Goal: Task Accomplishment & Management: Complete application form

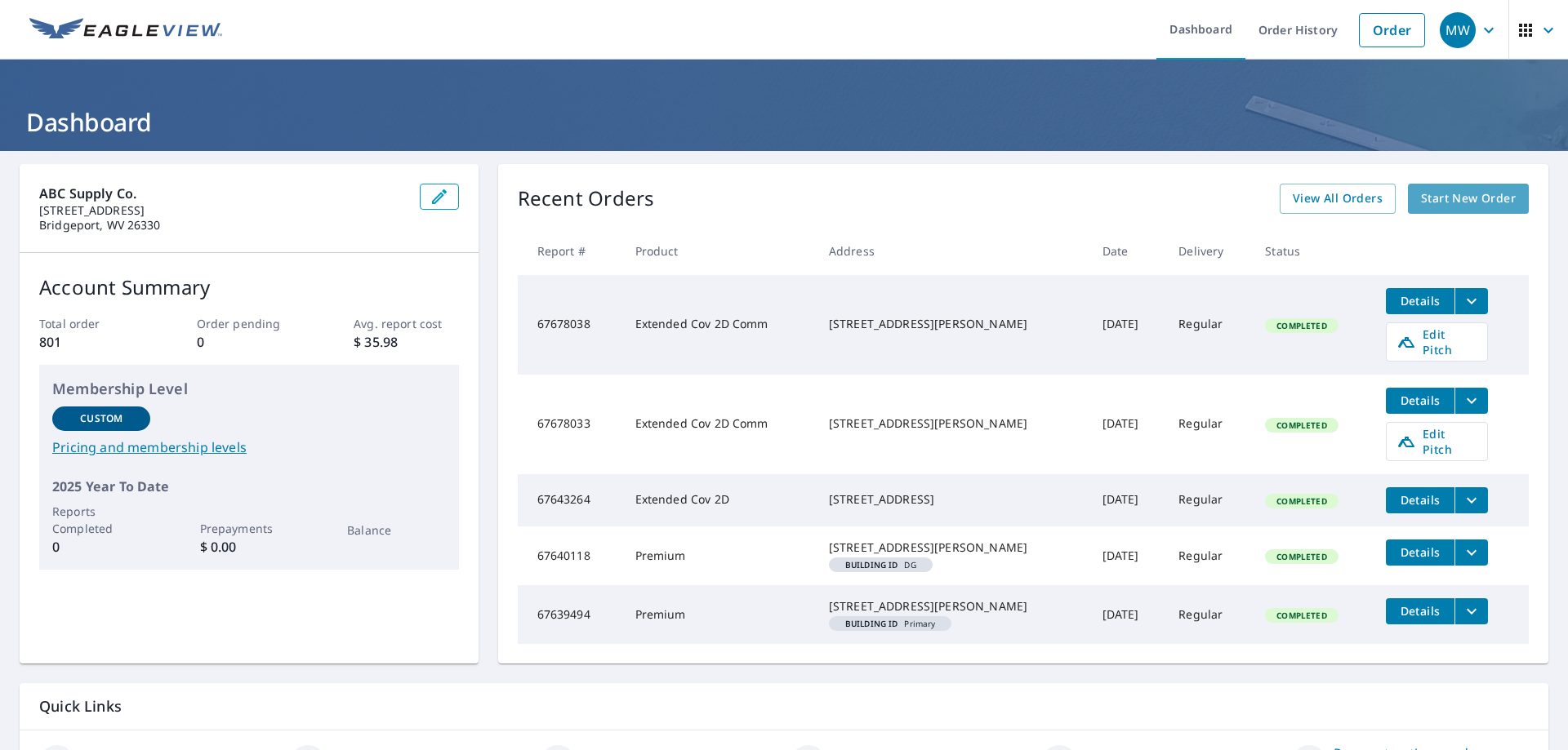
click at [1426, 200] on span "Start New Order" at bounding box center [1469, 199] width 95 height 20
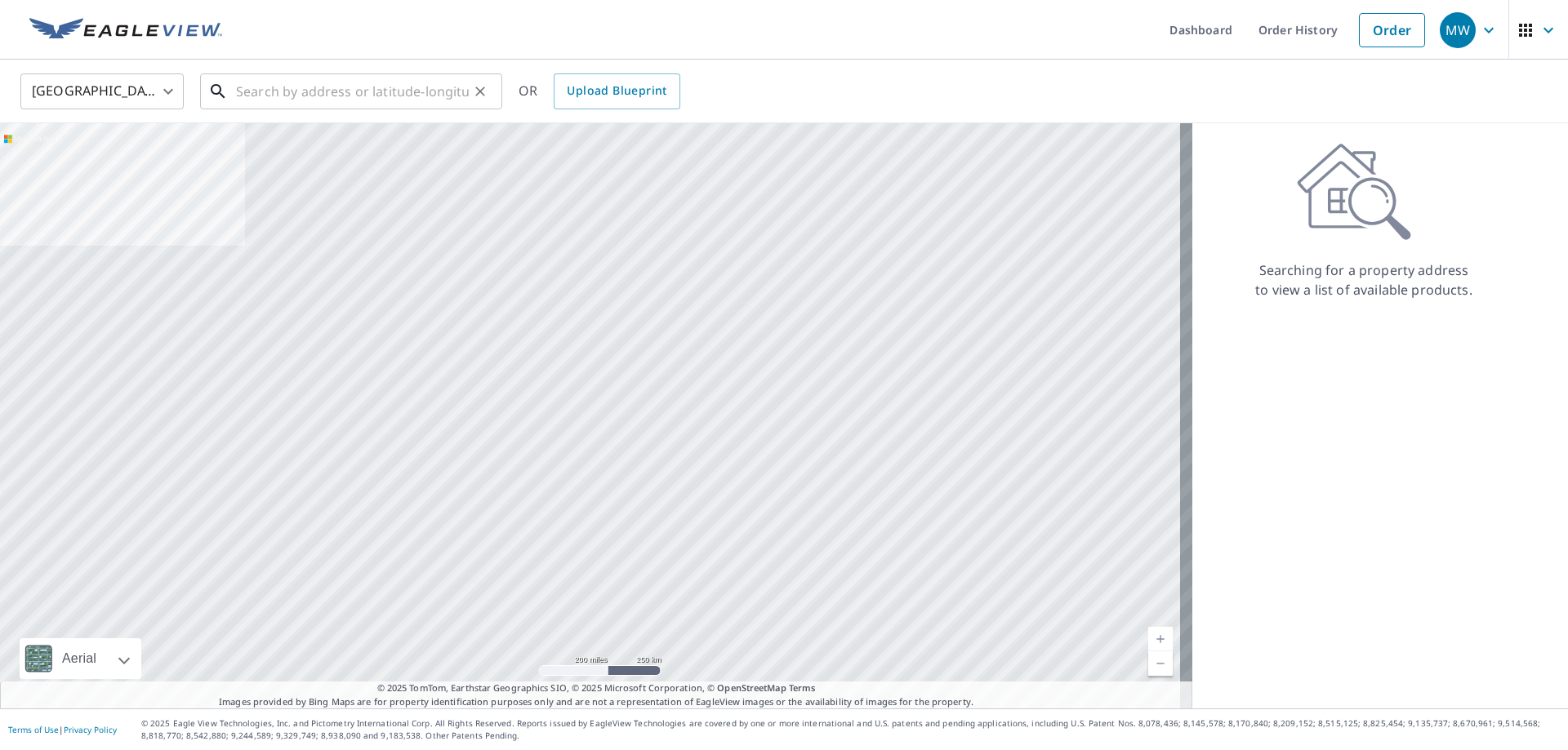
click at [252, 94] on input "text" at bounding box center [352, 92] width 232 height 46
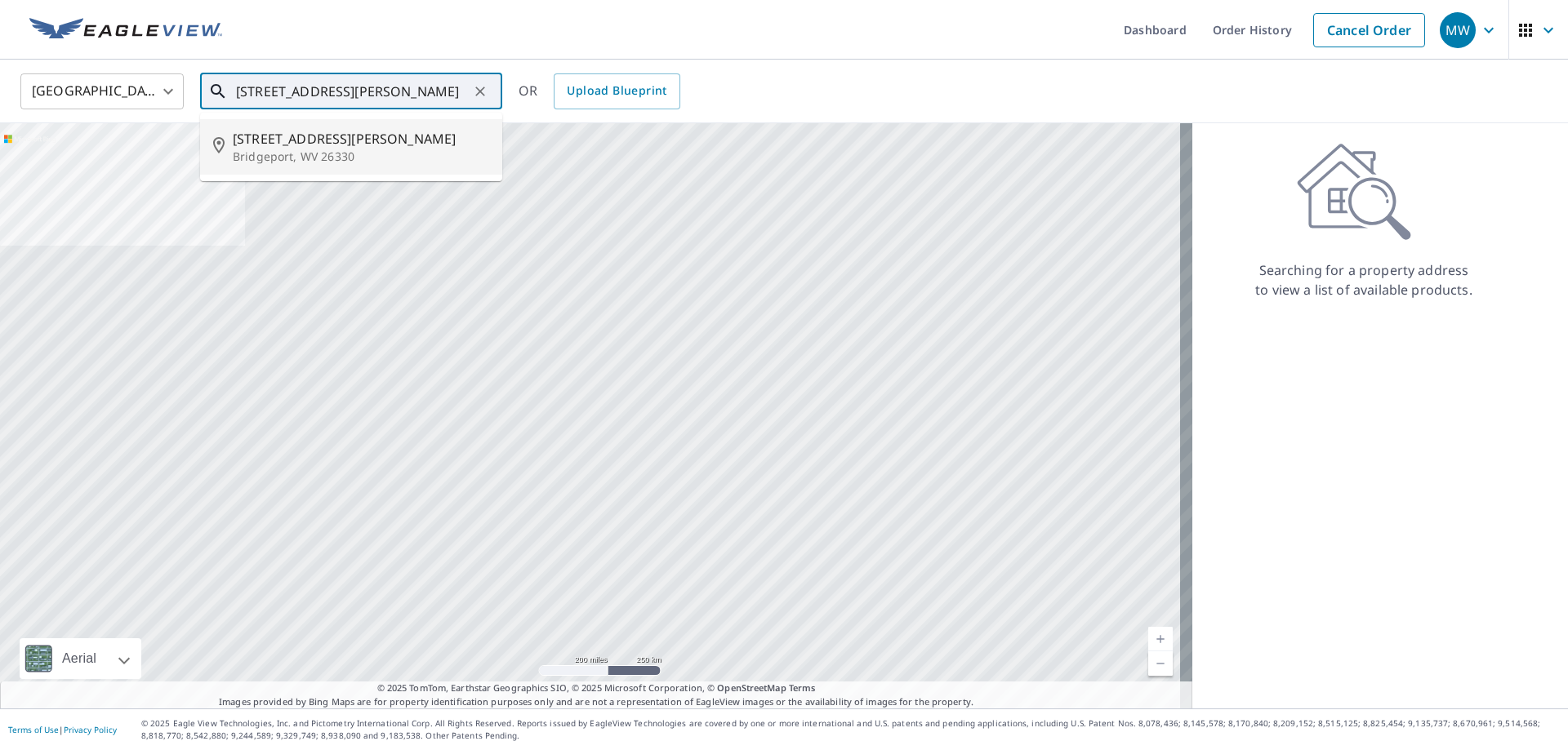
click at [294, 151] on p "Bridgeport, WV 26330" at bounding box center [360, 157] width 256 height 16
type input "[STREET_ADDRESS][PERSON_NAME]"
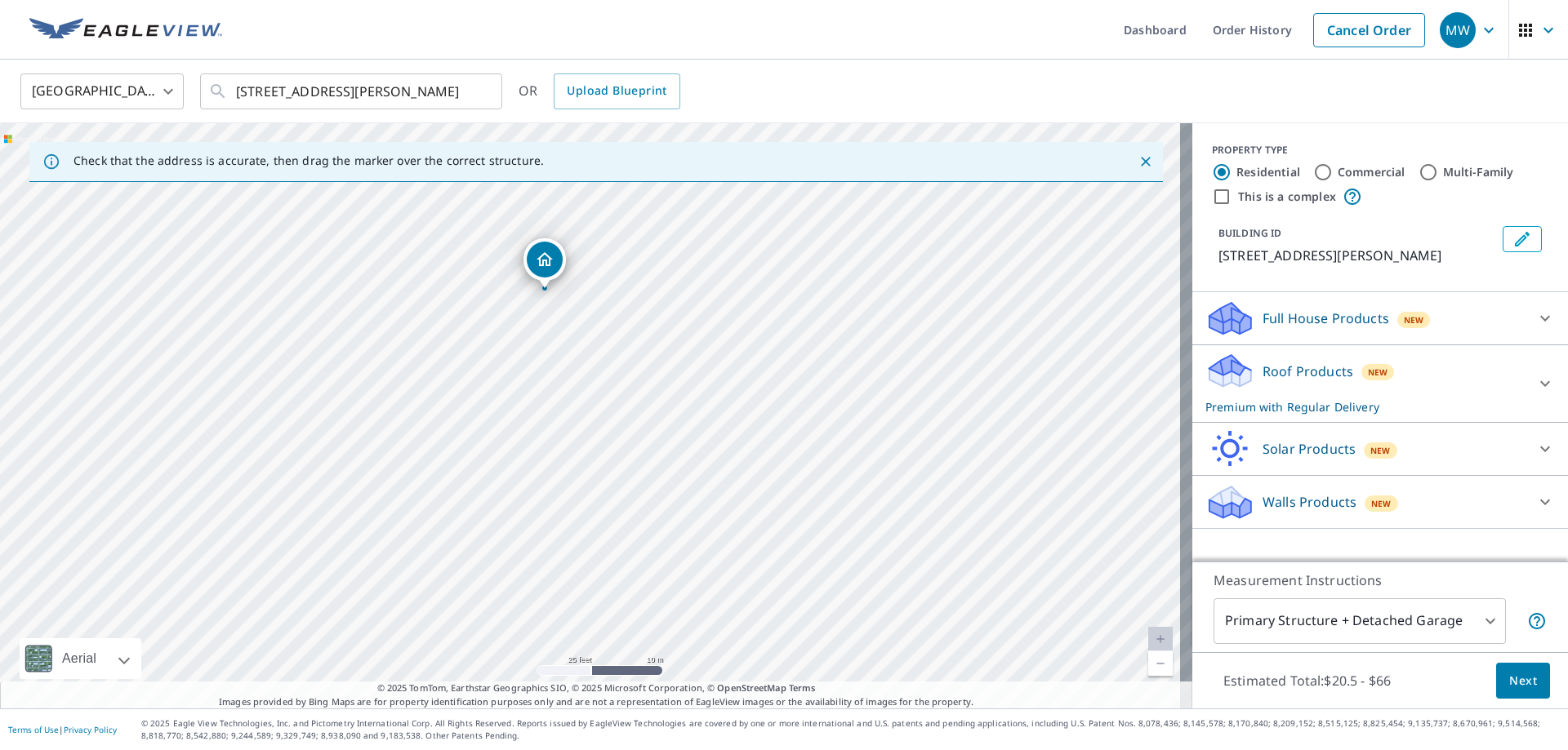
drag, startPoint x: 578, startPoint y: 384, endPoint x: 629, endPoint y: 552, distance: 175.6
click at [629, 552] on div "[STREET_ADDRESS][PERSON_NAME]" at bounding box center [596, 416] width 1192 height 586
drag, startPoint x: 636, startPoint y: 485, endPoint x: 663, endPoint y: 535, distance: 56.8
click at [662, 538] on div "[STREET_ADDRESS][PERSON_NAME]" at bounding box center [596, 416] width 1192 height 586
drag, startPoint x: 705, startPoint y: 276, endPoint x: 648, endPoint y: 538, distance: 268.1
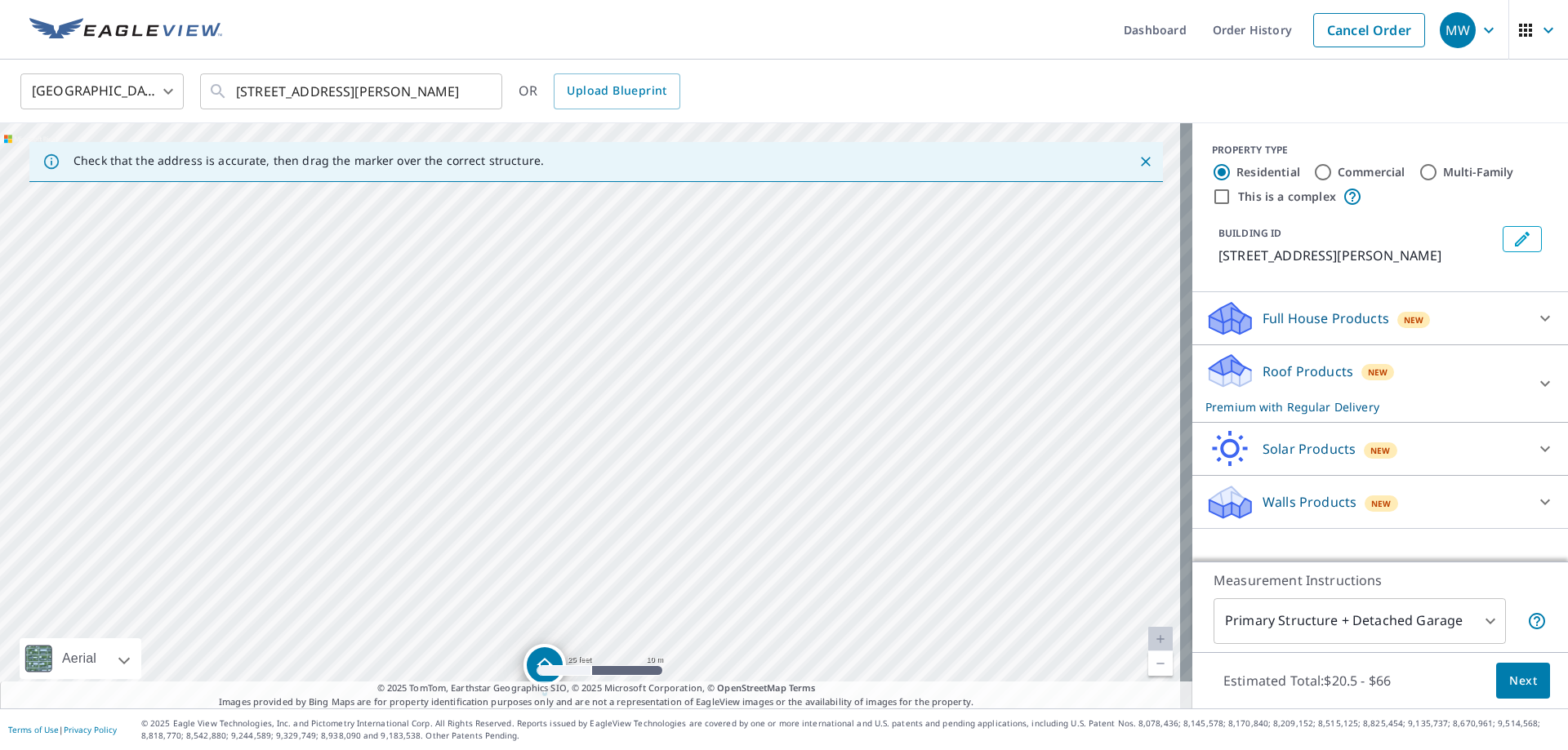
click at [646, 543] on div "[STREET_ADDRESS][PERSON_NAME]" at bounding box center [596, 416] width 1192 height 586
drag, startPoint x: 678, startPoint y: 330, endPoint x: 664, endPoint y: 539, distance: 209.5
click at [660, 551] on div "[STREET_ADDRESS][PERSON_NAME]" at bounding box center [596, 416] width 1192 height 586
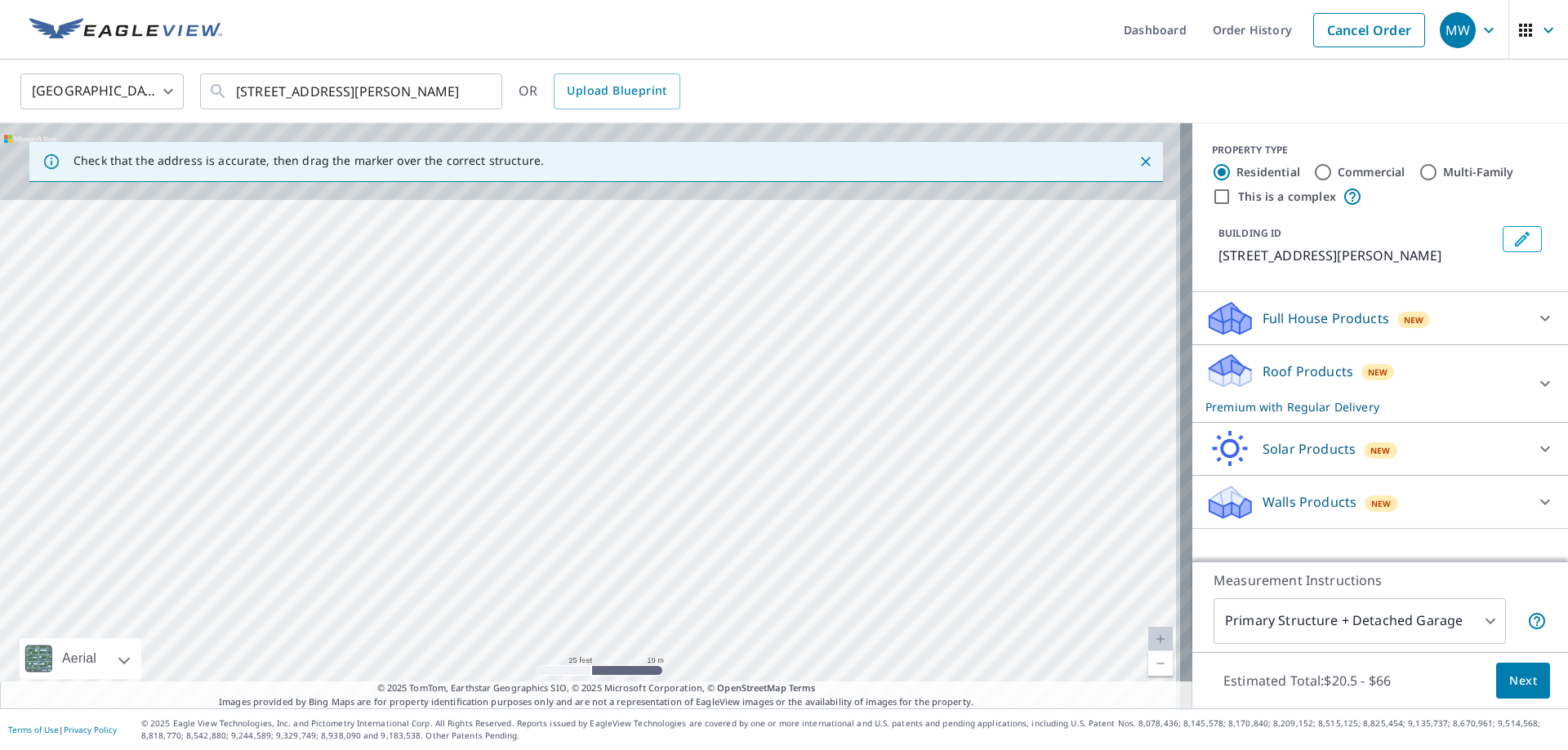
drag, startPoint x: 664, startPoint y: 466, endPoint x: 656, endPoint y: 548, distance: 82.4
click at [656, 549] on div "[STREET_ADDRESS][PERSON_NAME]" at bounding box center [596, 416] width 1192 height 586
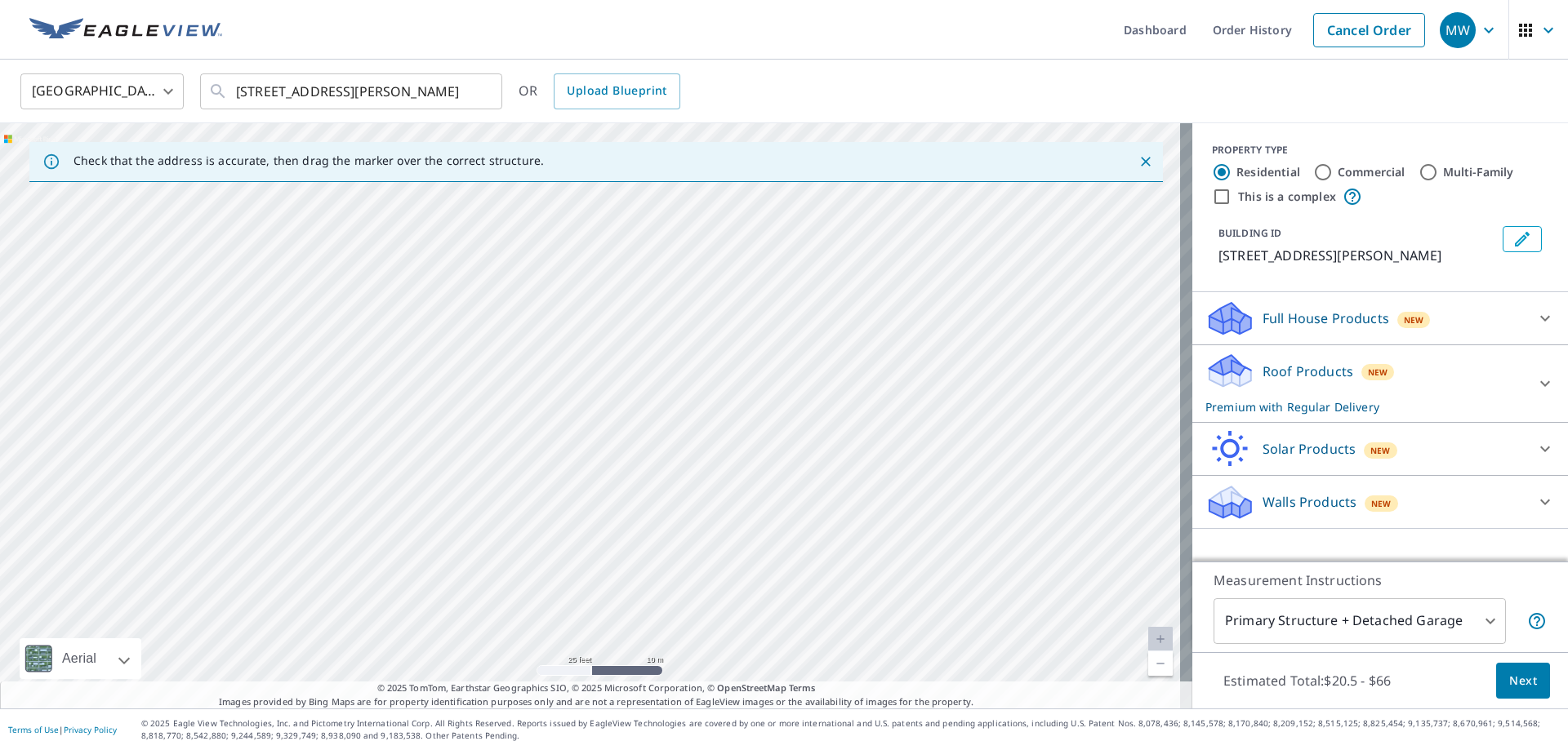
drag, startPoint x: 622, startPoint y: 473, endPoint x: 407, endPoint y: 577, distance: 238.8
click at [407, 577] on div "[STREET_ADDRESS][PERSON_NAME]" at bounding box center [596, 416] width 1192 height 586
drag, startPoint x: 502, startPoint y: 509, endPoint x: 495, endPoint y: 555, distance: 46.5
click at [495, 555] on div "[STREET_ADDRESS][PERSON_NAME]" at bounding box center [596, 416] width 1192 height 586
drag, startPoint x: 654, startPoint y: 441, endPoint x: 732, endPoint y: 456, distance: 79.4
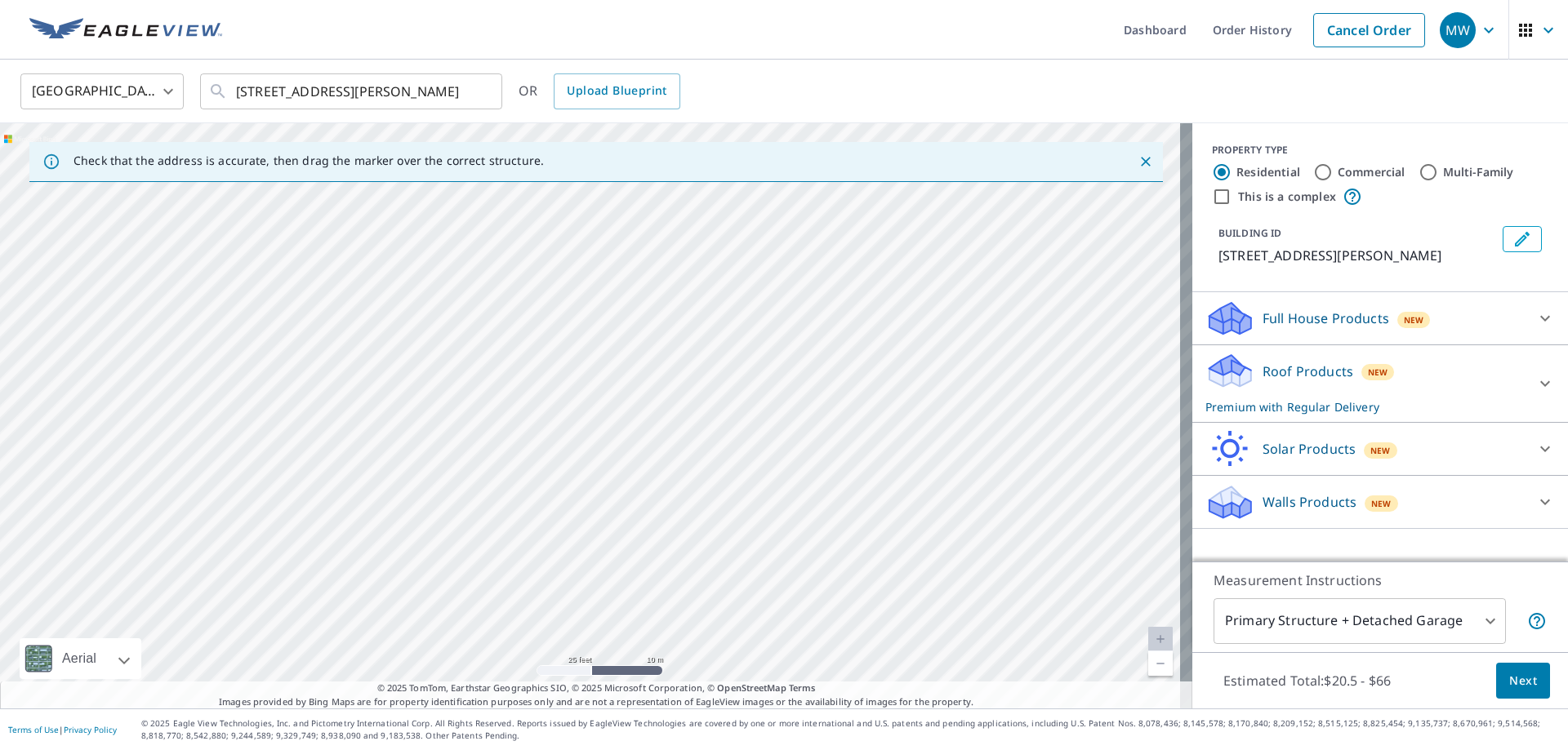
click at [732, 456] on div "[STREET_ADDRESS][PERSON_NAME]" at bounding box center [596, 416] width 1192 height 586
drag, startPoint x: 404, startPoint y: 348, endPoint x: 682, endPoint y: 453, distance: 297.2
click at [682, 453] on div "[STREET_ADDRESS][PERSON_NAME]" at bounding box center [596, 416] width 1192 height 586
drag, startPoint x: 374, startPoint y: 408, endPoint x: 539, endPoint y: 588, distance: 244.2
click at [539, 592] on div "[STREET_ADDRESS][PERSON_NAME]" at bounding box center [596, 416] width 1192 height 586
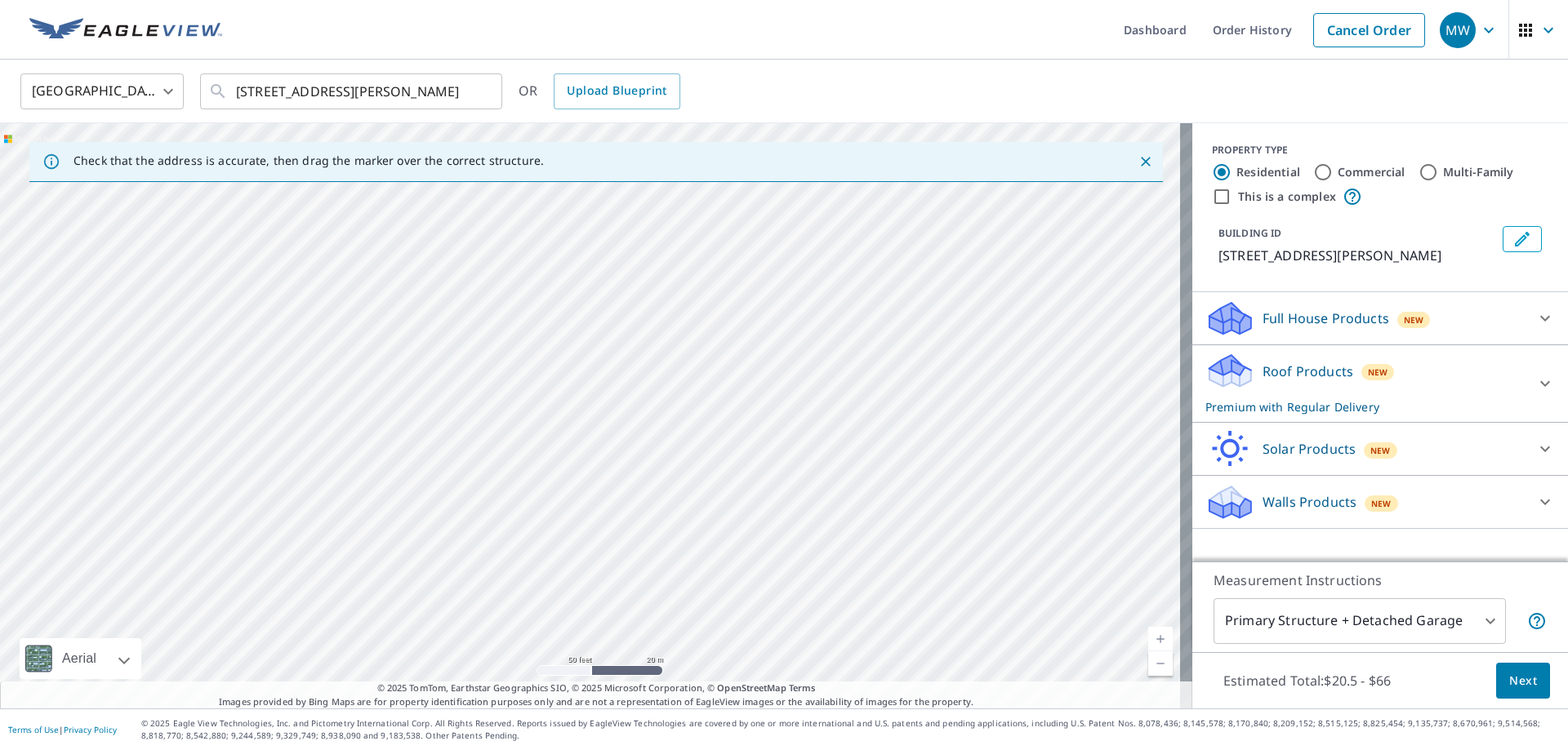
drag, startPoint x: 589, startPoint y: 453, endPoint x: 574, endPoint y: 528, distance: 76.5
click at [574, 528] on div "[STREET_ADDRESS][PERSON_NAME]" at bounding box center [596, 416] width 1192 height 586
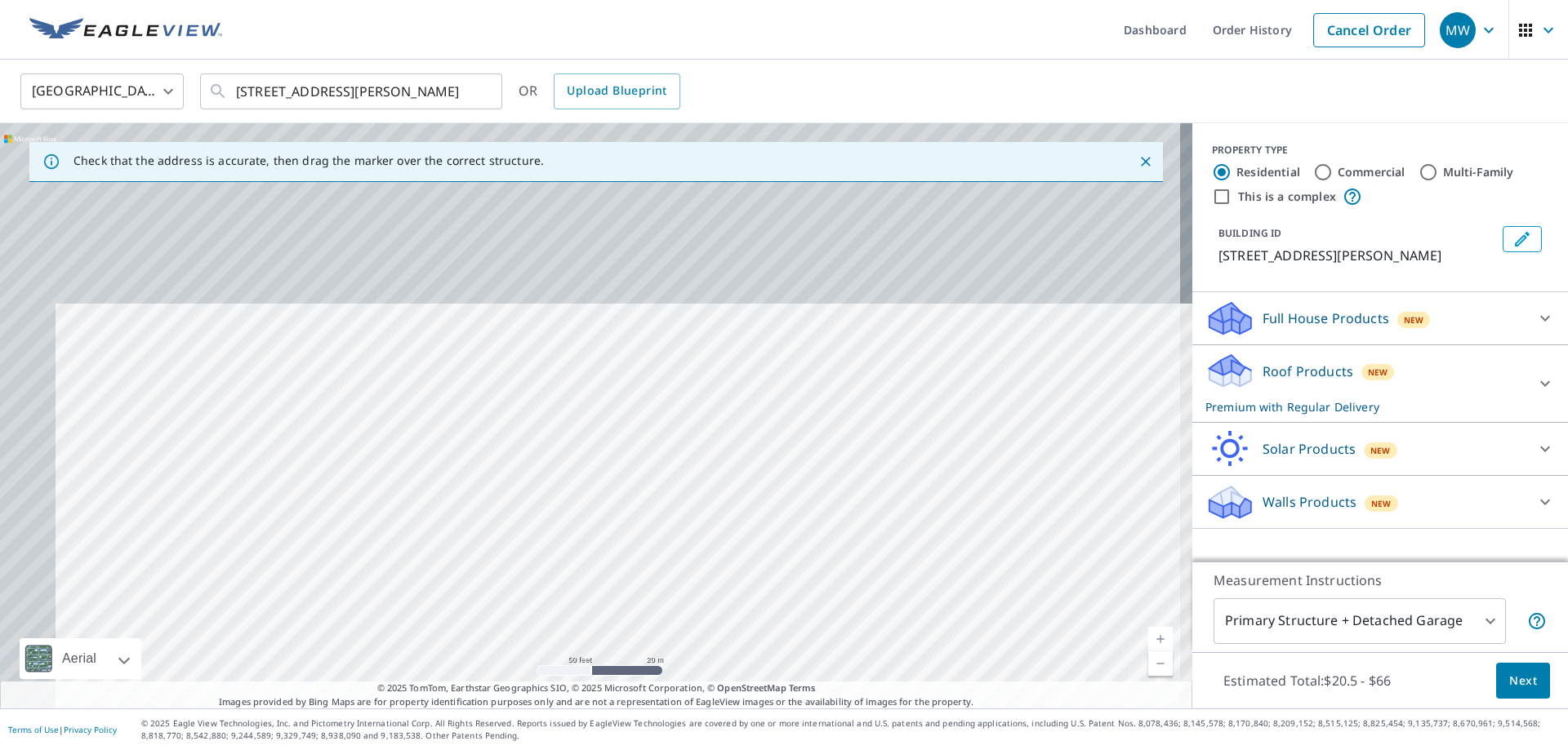
drag, startPoint x: 615, startPoint y: 355, endPoint x: 693, endPoint y: 571, distance: 229.7
click at [692, 572] on div "[STREET_ADDRESS][PERSON_NAME]" at bounding box center [596, 416] width 1192 height 586
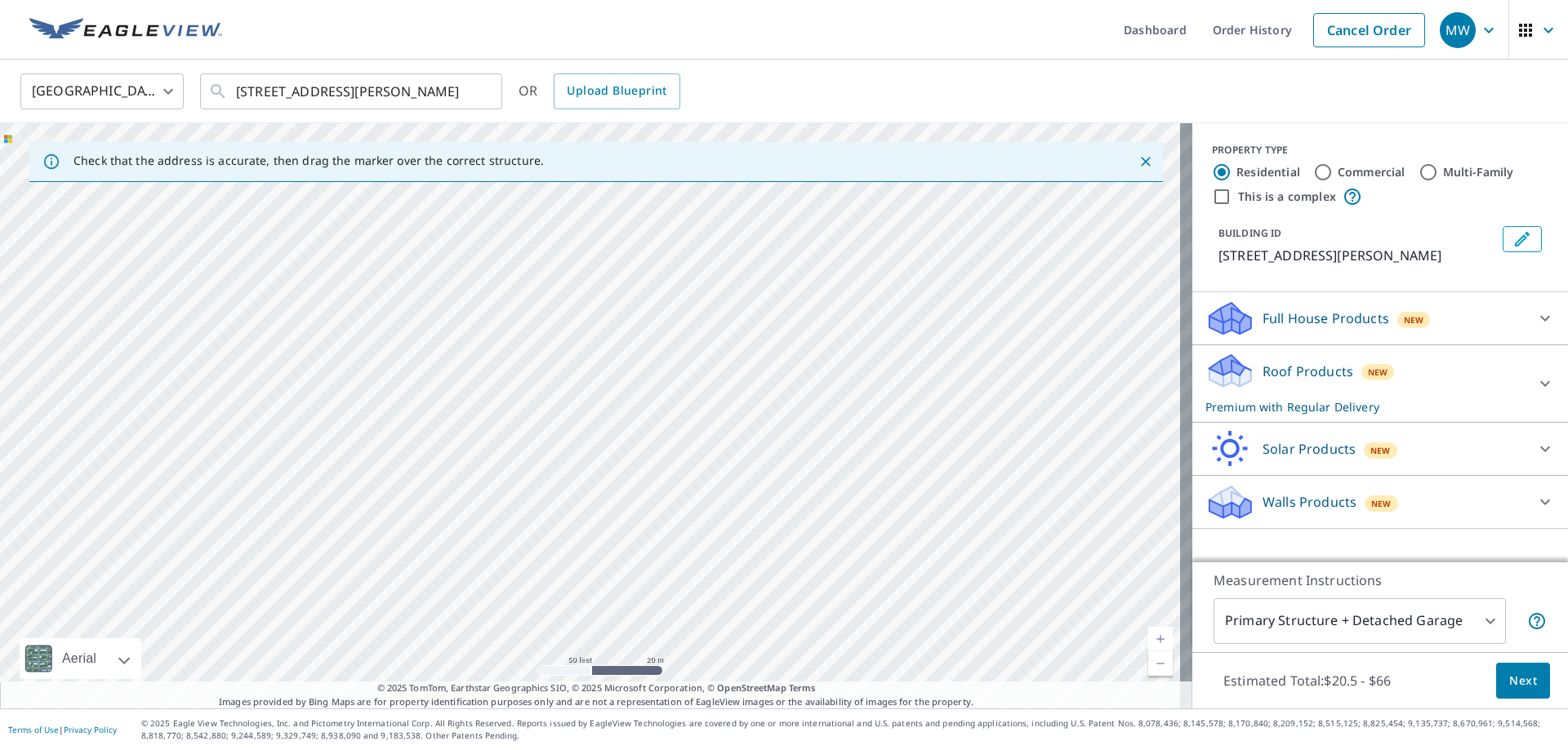
drag, startPoint x: 476, startPoint y: 429, endPoint x: 824, endPoint y: 513, distance: 358.0
click at [824, 514] on div "[STREET_ADDRESS][PERSON_NAME]" at bounding box center [596, 416] width 1192 height 586
drag, startPoint x: 419, startPoint y: 477, endPoint x: 475, endPoint y: 416, distance: 82.8
click at [475, 417] on div "[STREET_ADDRESS][PERSON_NAME]" at bounding box center [596, 416] width 1192 height 586
drag, startPoint x: 881, startPoint y: 498, endPoint x: 541, endPoint y: 381, distance: 359.6
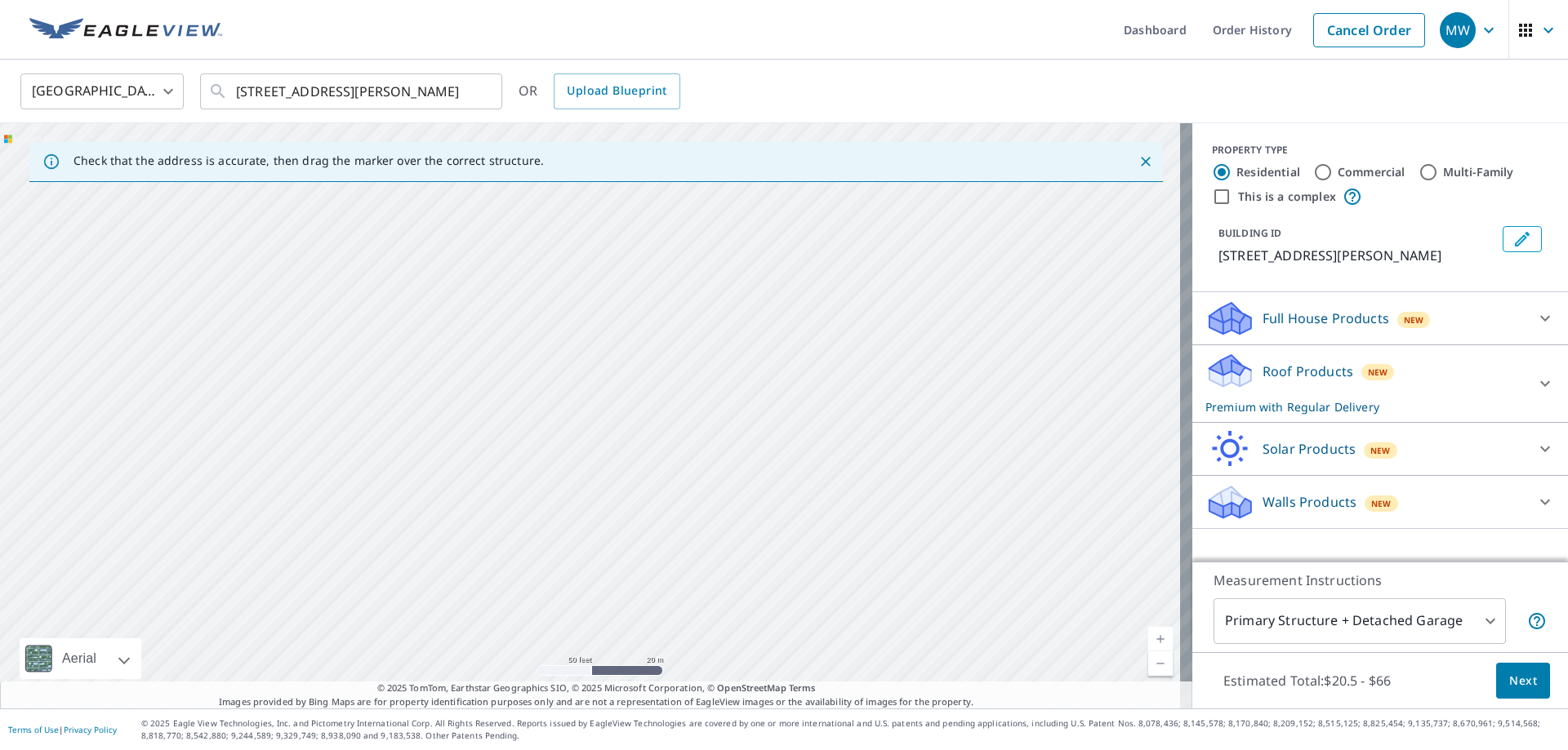
click at [538, 381] on div "[STREET_ADDRESS][PERSON_NAME]" at bounding box center [596, 416] width 1192 height 586
drag, startPoint x: 674, startPoint y: 339, endPoint x: 600, endPoint y: 267, distance: 103.2
click at [601, 267] on div "[STREET_ADDRESS][PERSON_NAME]" at bounding box center [596, 416] width 1192 height 586
drag, startPoint x: 845, startPoint y: 542, endPoint x: 721, endPoint y: 227, distance: 338.5
click at [728, 234] on div "[STREET_ADDRESS][PERSON_NAME]" at bounding box center [596, 416] width 1192 height 586
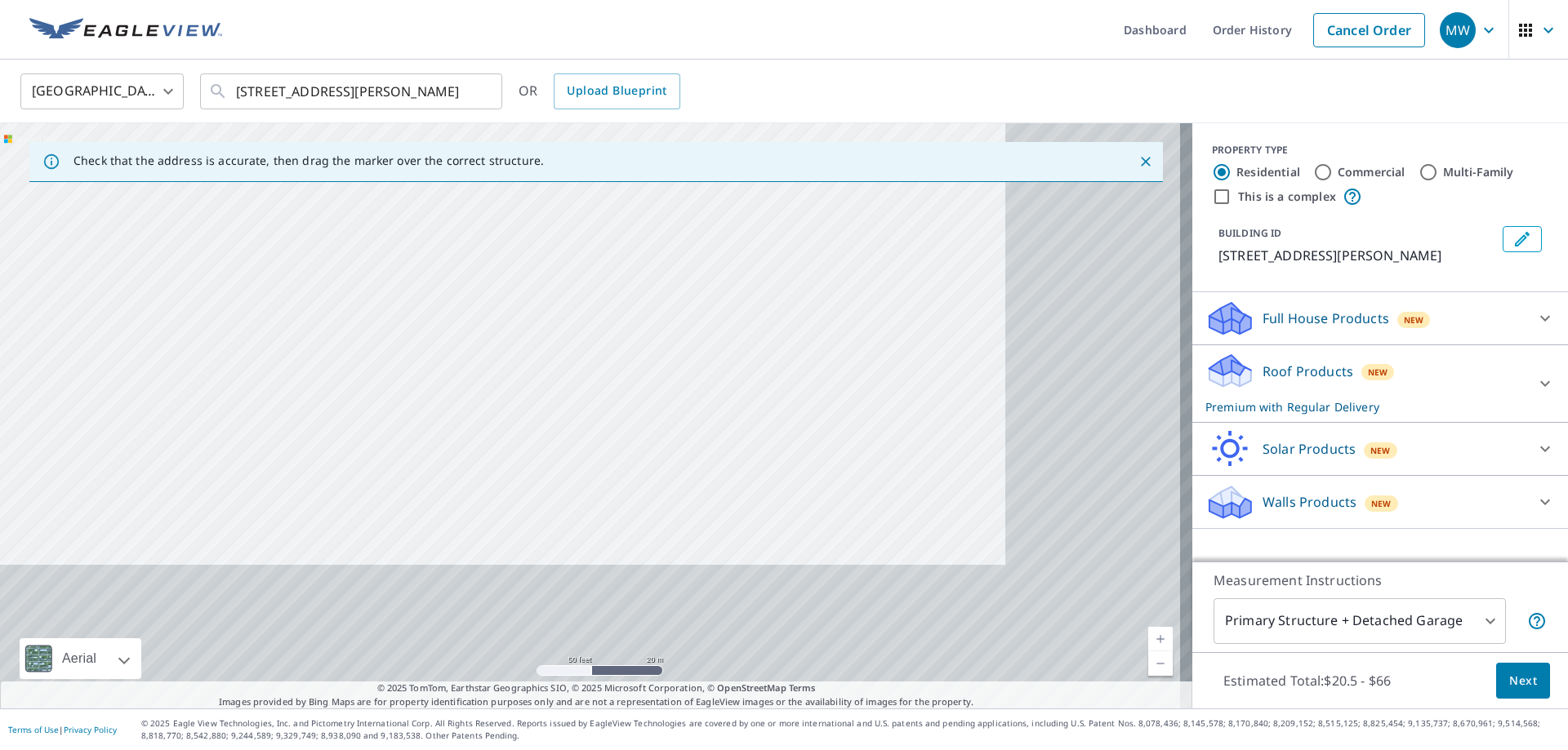
drag, startPoint x: 827, startPoint y: 416, endPoint x: 581, endPoint y: 263, distance: 289.7
click at [580, 263] on div "[STREET_ADDRESS][PERSON_NAME]" at bounding box center [596, 416] width 1192 height 586
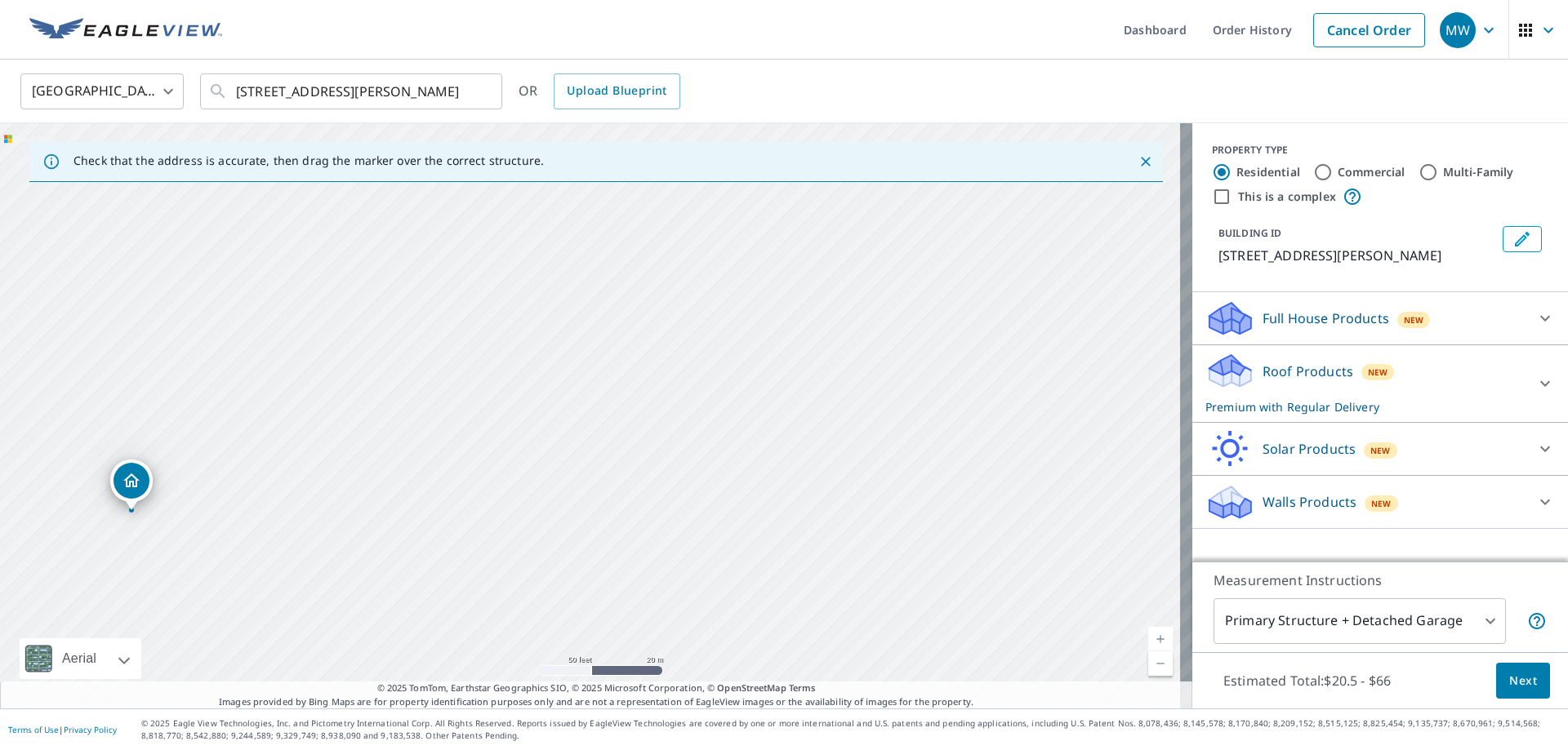
drag, startPoint x: 796, startPoint y: 515, endPoint x: 672, endPoint y: 271, distance: 273.7
click at [673, 272] on div "[STREET_ADDRESS][PERSON_NAME]" at bounding box center [596, 416] width 1192 height 586
drag, startPoint x: 764, startPoint y: 534, endPoint x: 984, endPoint y: 448, distance: 236.2
click at [984, 448] on div "[STREET_ADDRESS][PERSON_NAME]" at bounding box center [596, 416] width 1192 height 586
drag, startPoint x: 362, startPoint y: 514, endPoint x: 650, endPoint y: 465, distance: 292.1
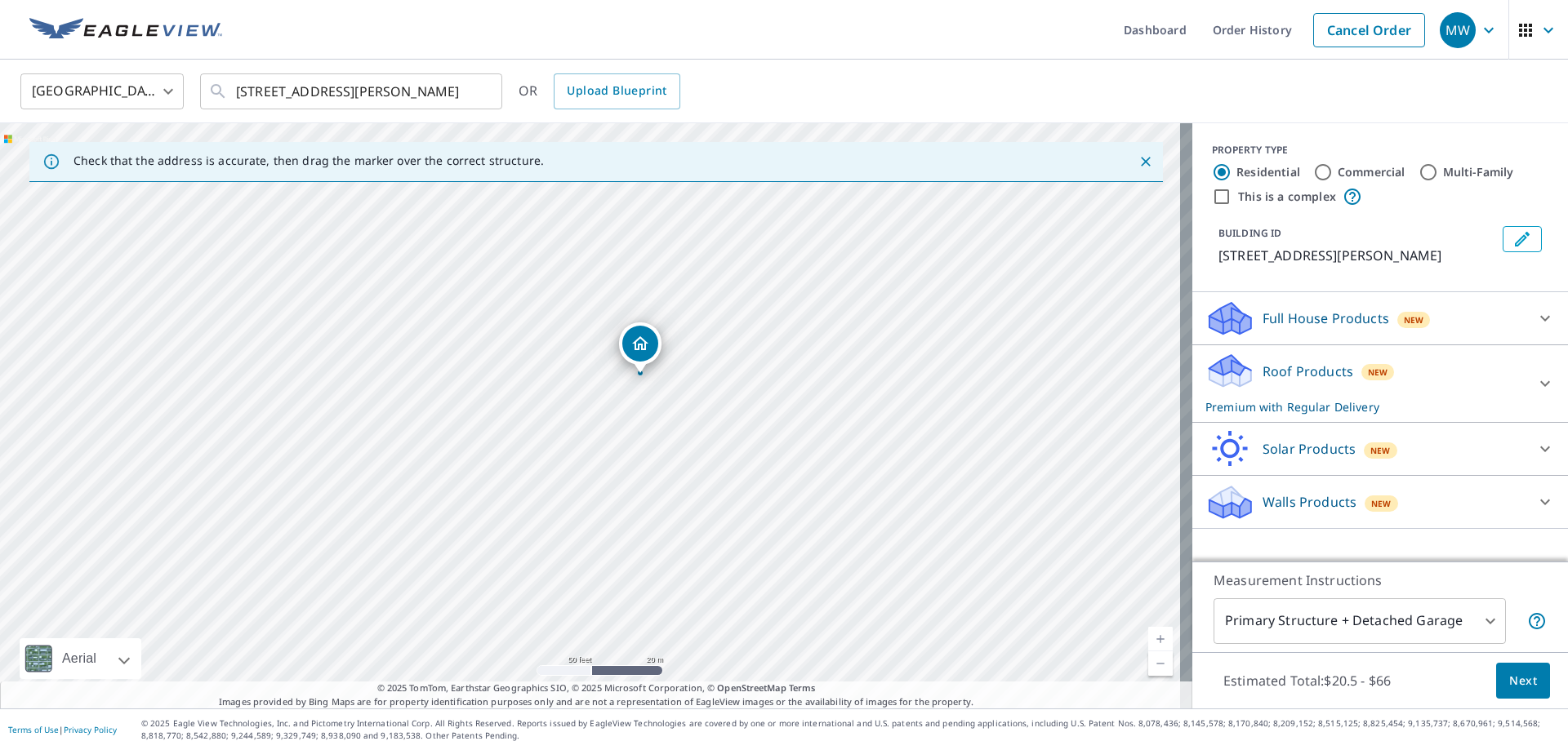
click at [650, 465] on div "[STREET_ADDRESS][PERSON_NAME]" at bounding box center [596, 416] width 1192 height 586
click at [1509, 676] on span "Next" at bounding box center [1523, 680] width 28 height 20
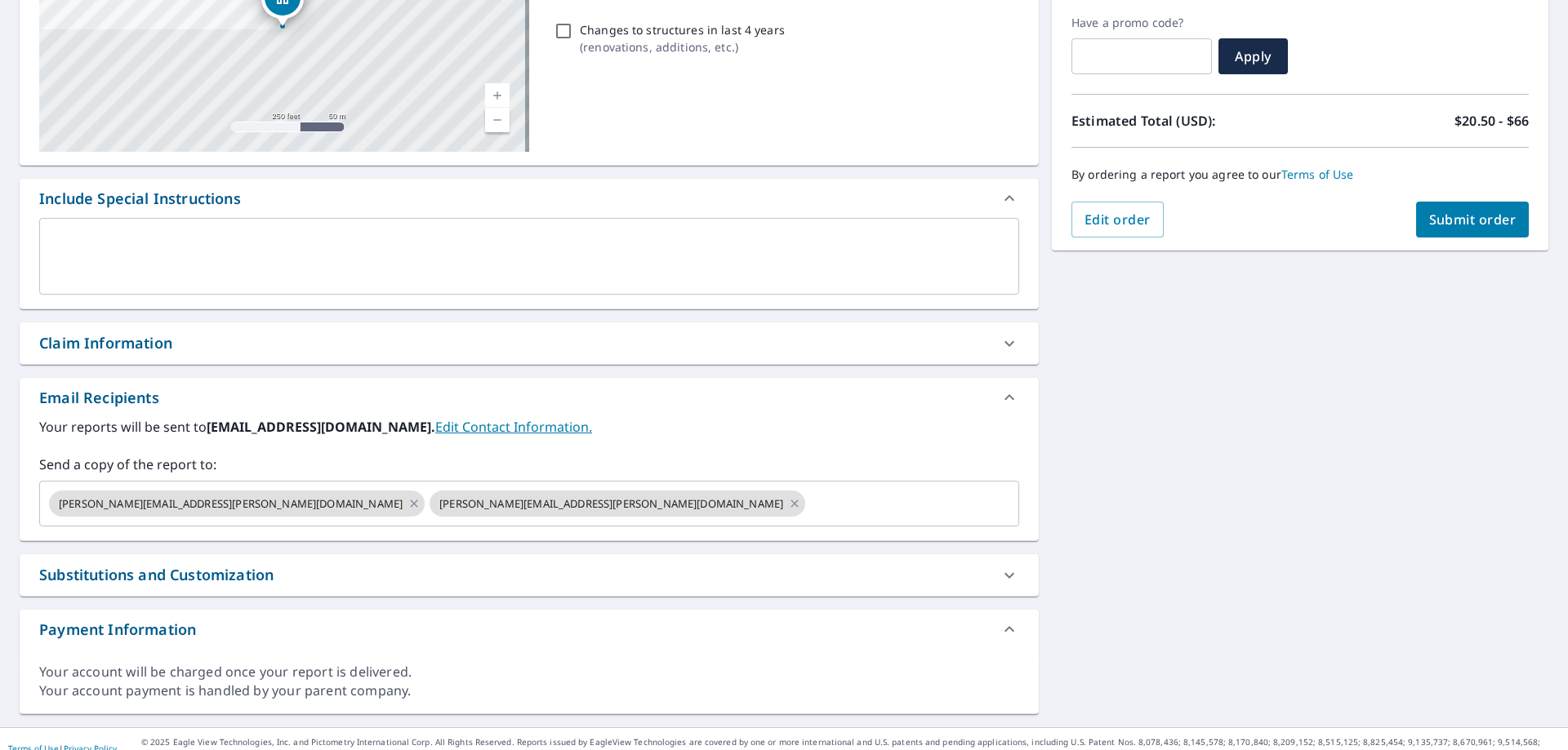
scroll to position [289, 0]
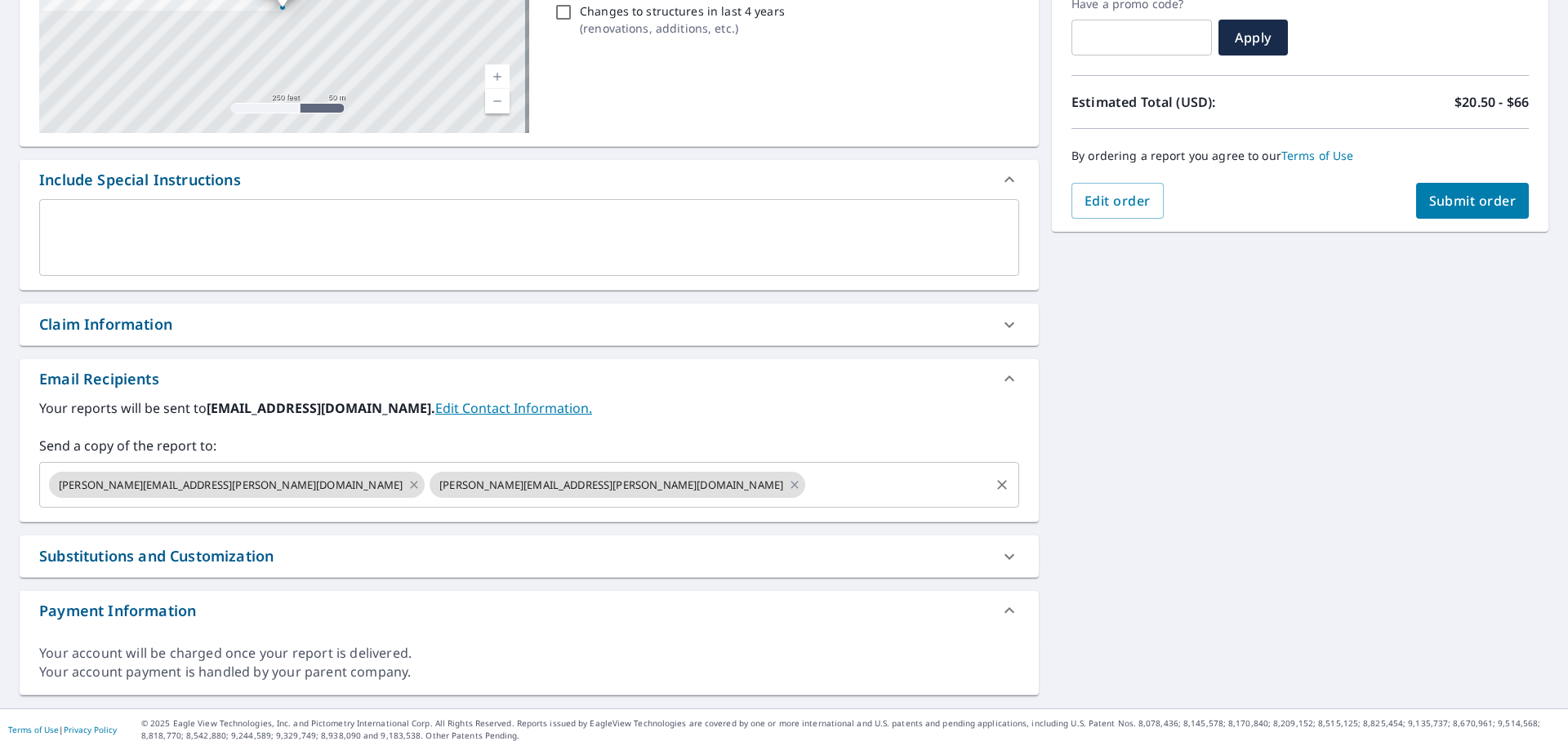
click at [408, 479] on icon at bounding box center [414, 485] width 13 height 18
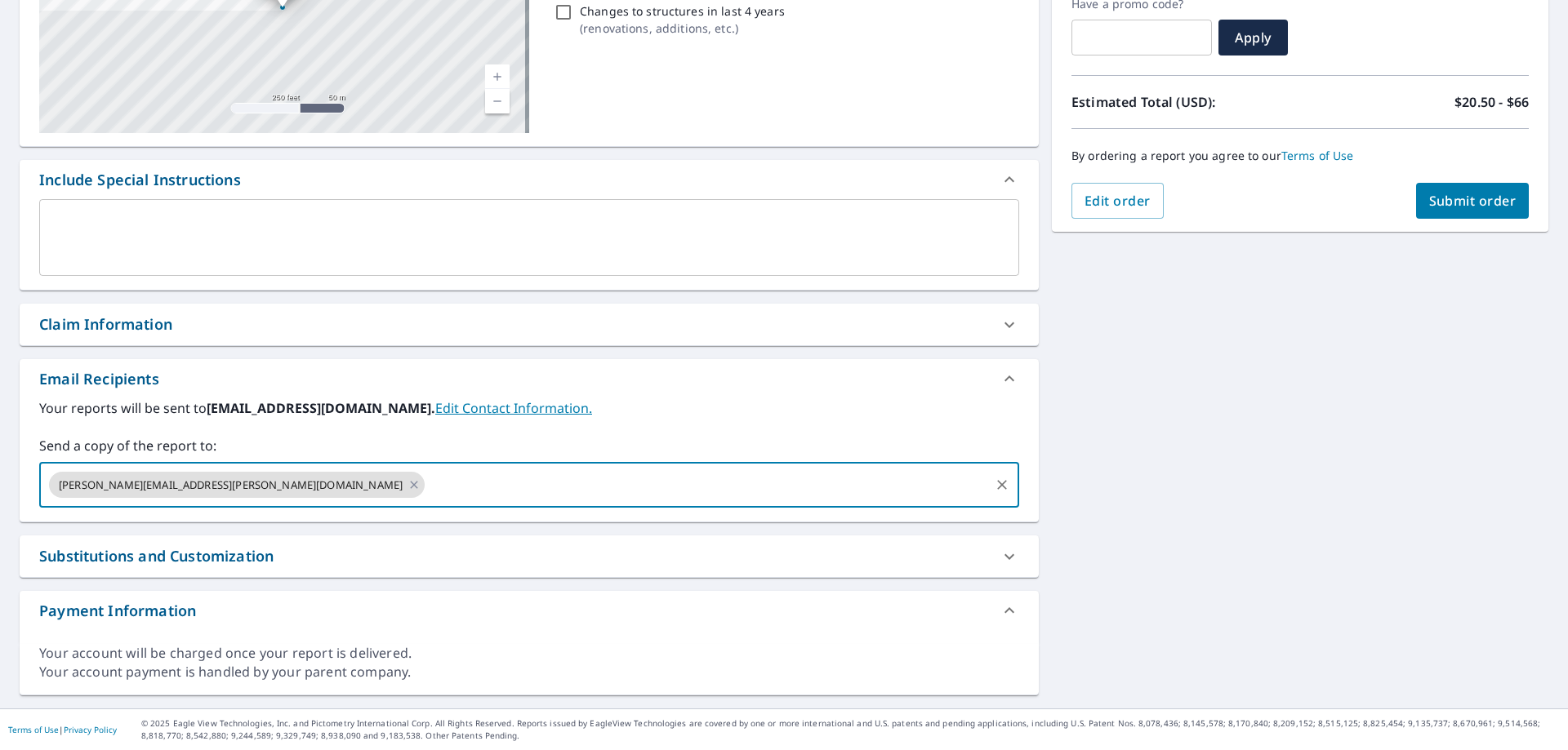
click at [427, 489] on input "text" at bounding box center [707, 485] width 561 height 31
type input "[EMAIL_ADDRESS][DOMAIN_NAME]"
click at [1430, 204] on span "Submit order" at bounding box center [1473, 201] width 88 height 18
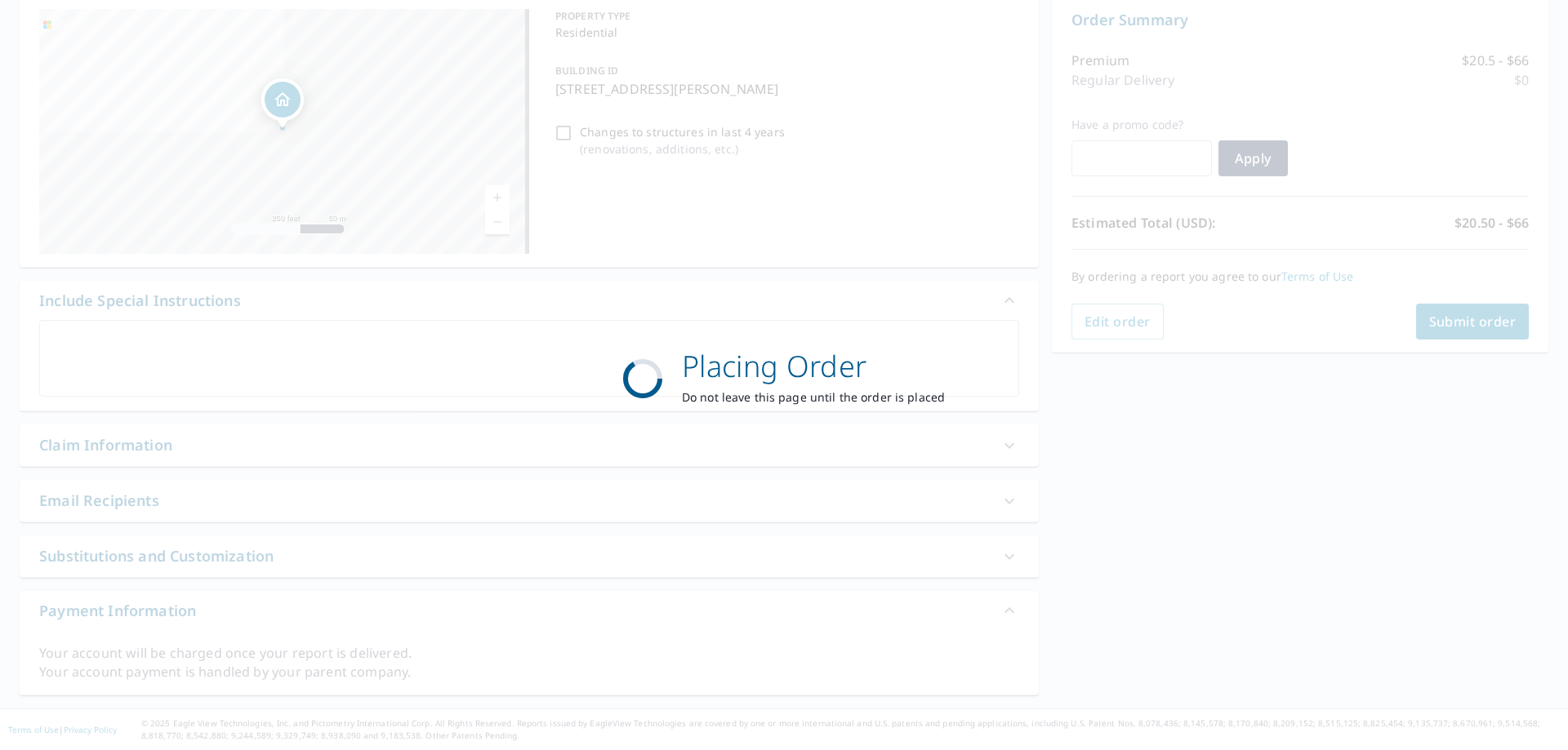
scroll to position [168, 0]
